Goal: Information Seeking & Learning: Learn about a topic

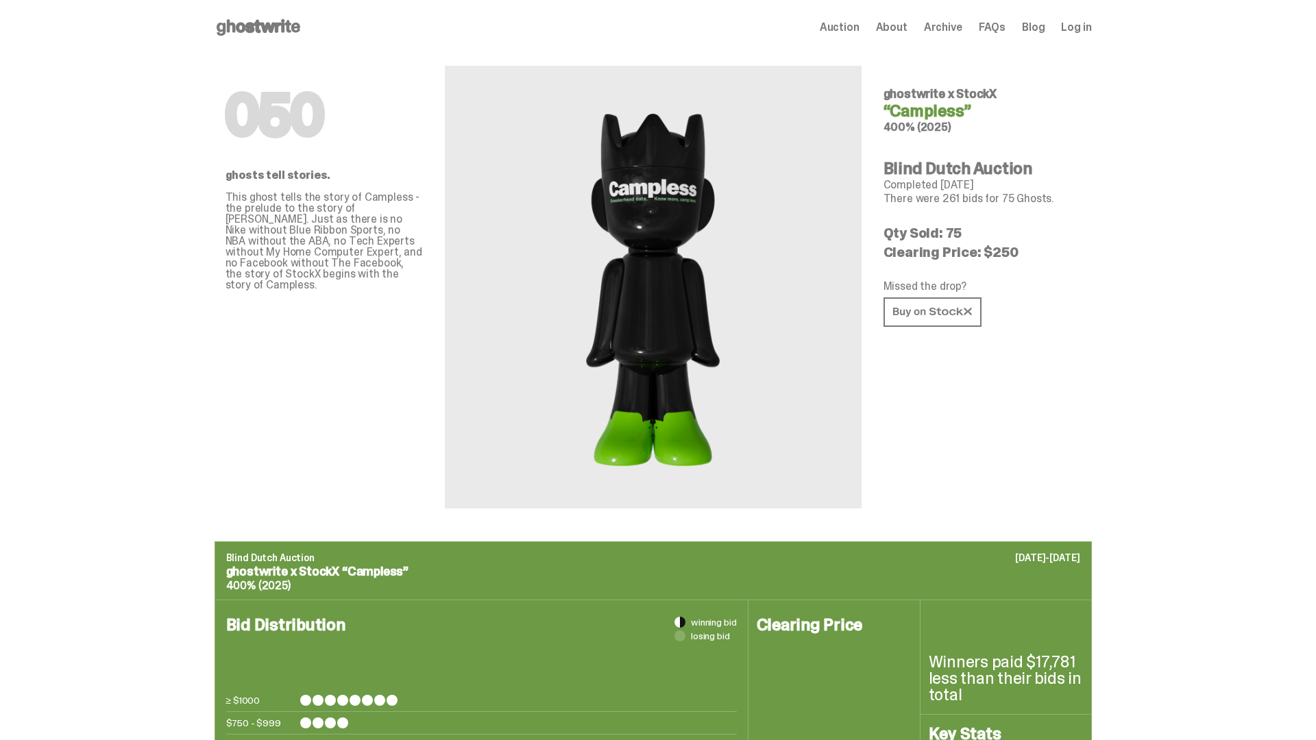
scroll to position [666, 0]
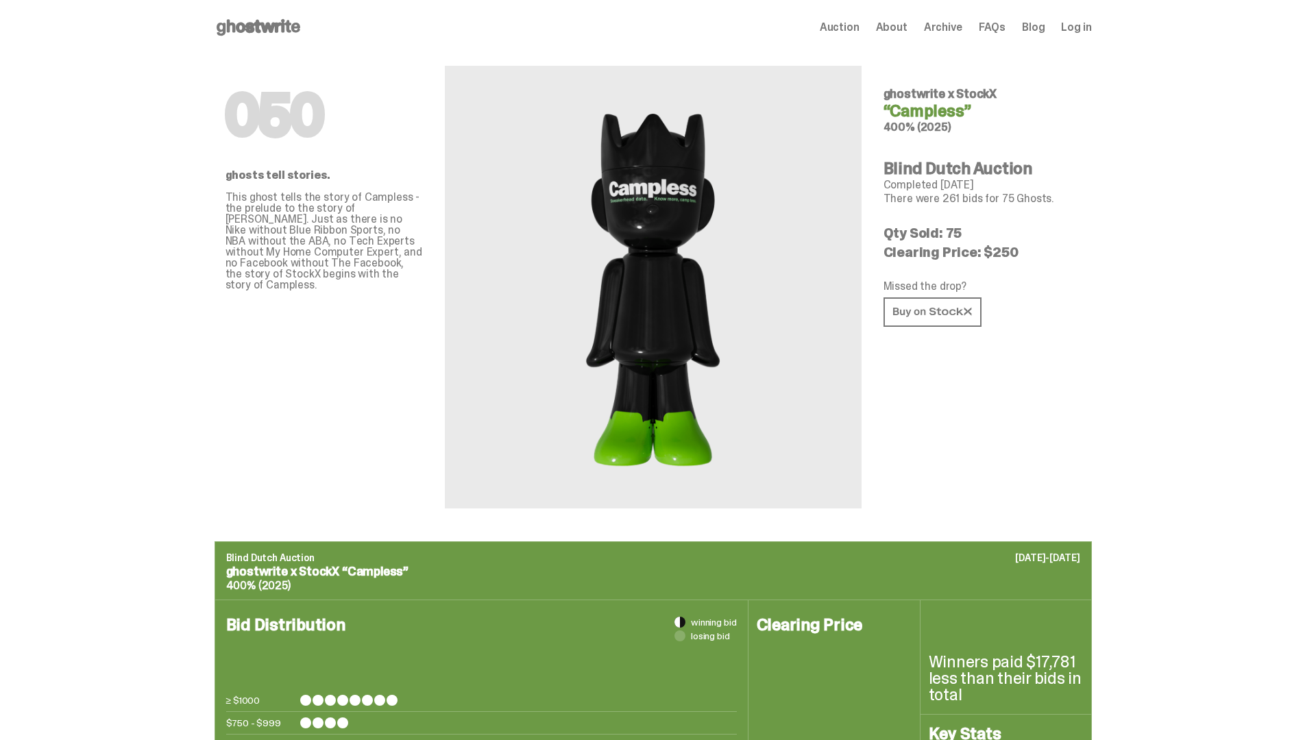
scroll to position [666, 0]
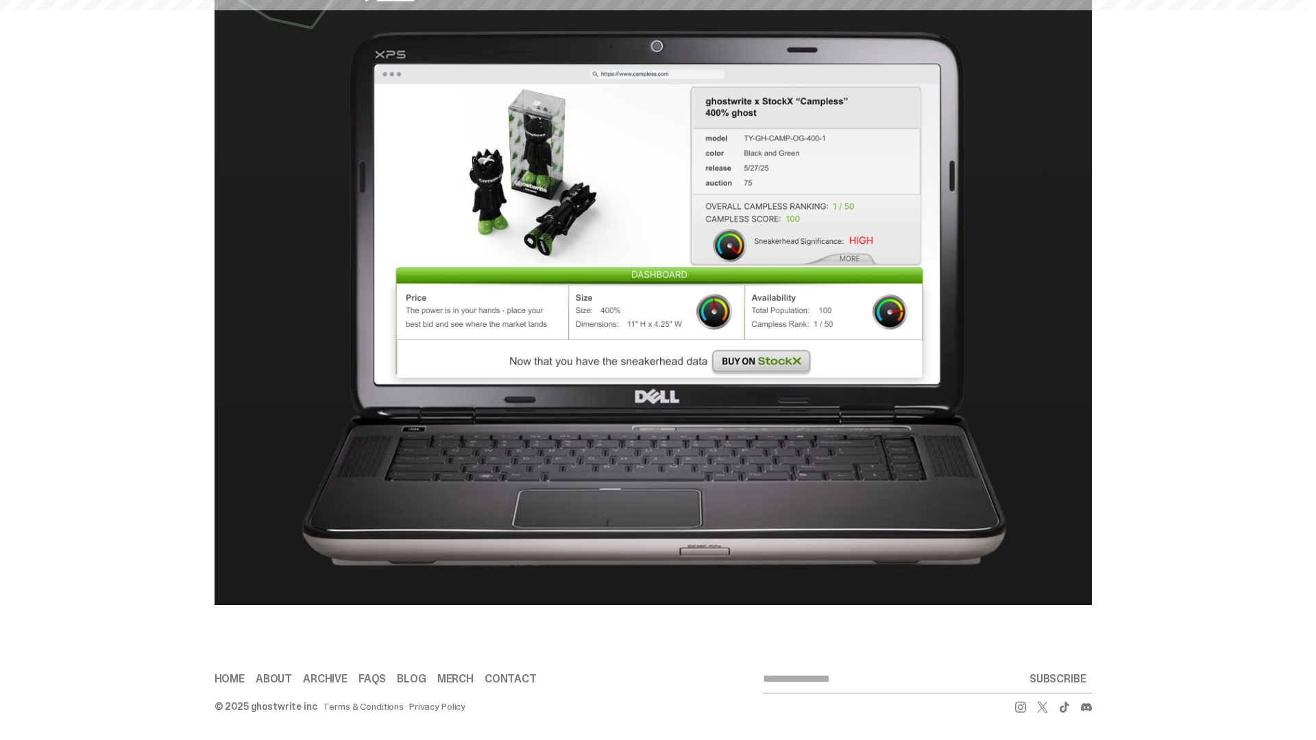
scroll to position [666, 0]
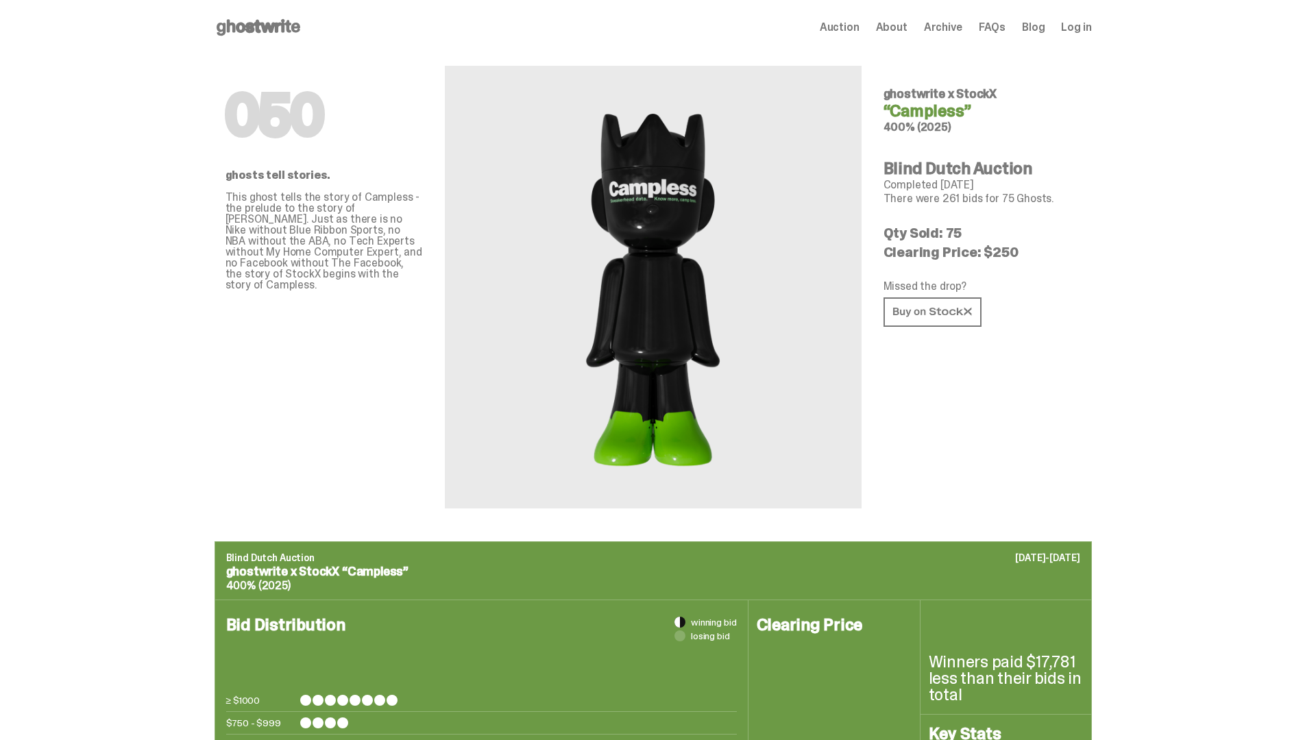
scroll to position [666, 0]
